Goal: Information Seeking & Learning: Check status

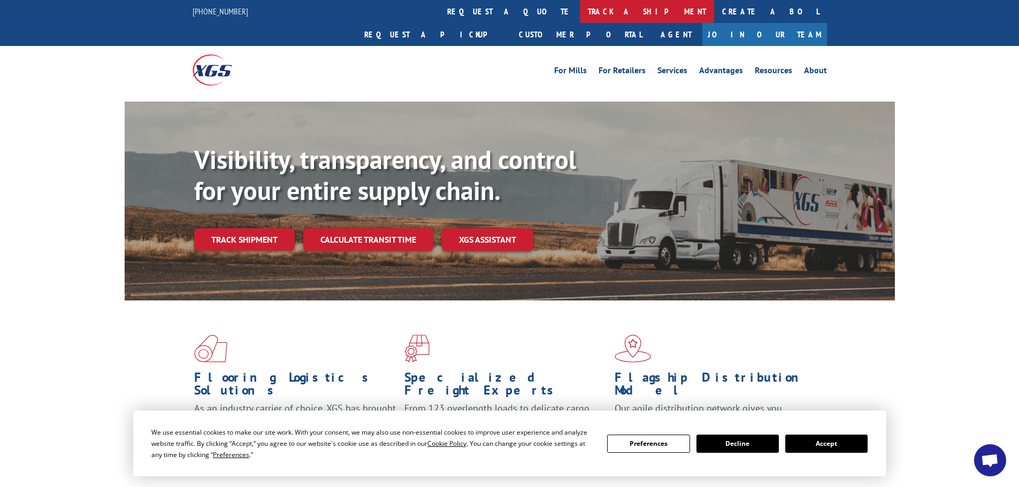
click at [580, 5] on link "track a shipment" at bounding box center [647, 11] width 134 height 23
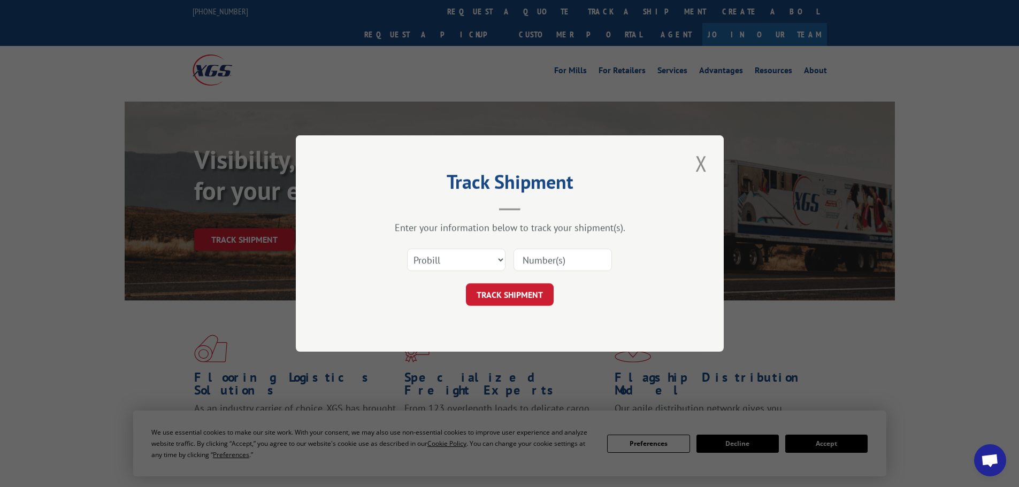
click at [556, 256] on input at bounding box center [562, 260] width 98 height 22
paste input "17519527"
type input "17519527"
click at [524, 300] on button "TRACK SHIPMENT" at bounding box center [510, 294] width 88 height 22
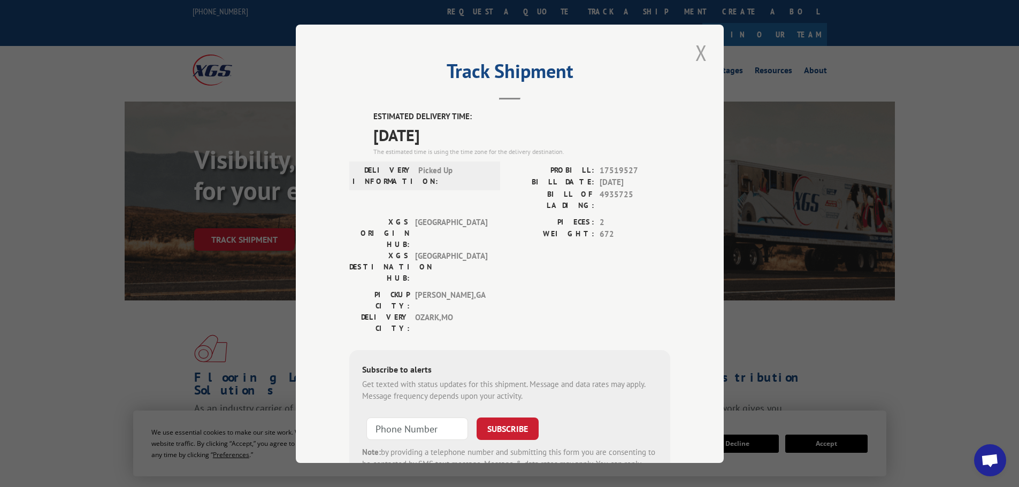
click at [697, 54] on button "Close modal" at bounding box center [701, 52] width 18 height 29
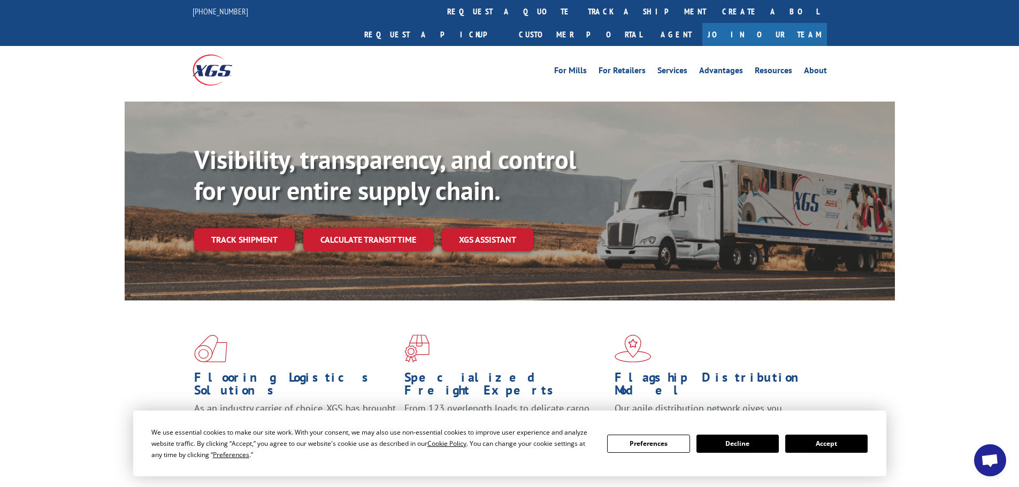
click at [580, 11] on link "track a shipment" at bounding box center [647, 11] width 134 height 23
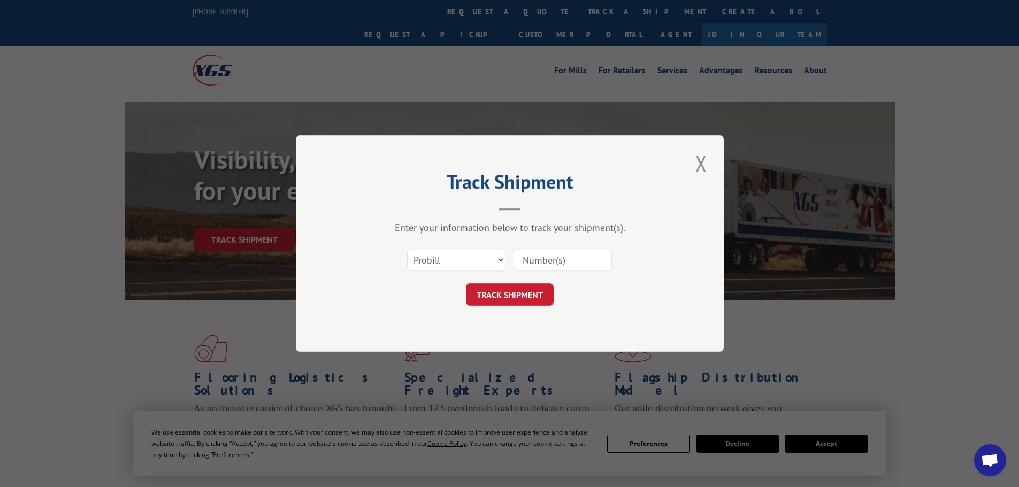
paste input "17225389"
type input "17225389"
click at [525, 294] on button "TRACK SHIPMENT" at bounding box center [510, 294] width 88 height 22
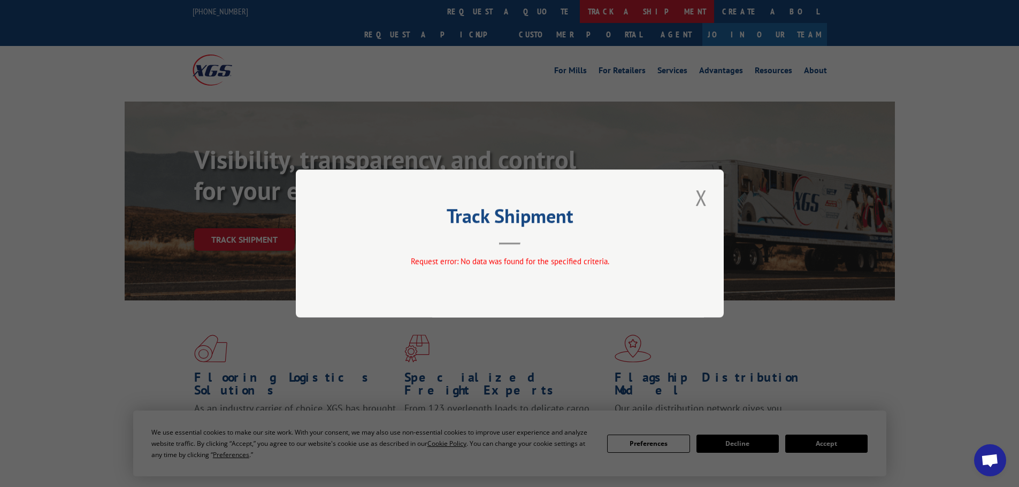
drag, startPoint x: 703, startPoint y: 198, endPoint x: 500, endPoint y: 2, distance: 282.1
click at [702, 198] on button "Close modal" at bounding box center [701, 197] width 18 height 29
